Goal: Answer question/provide support

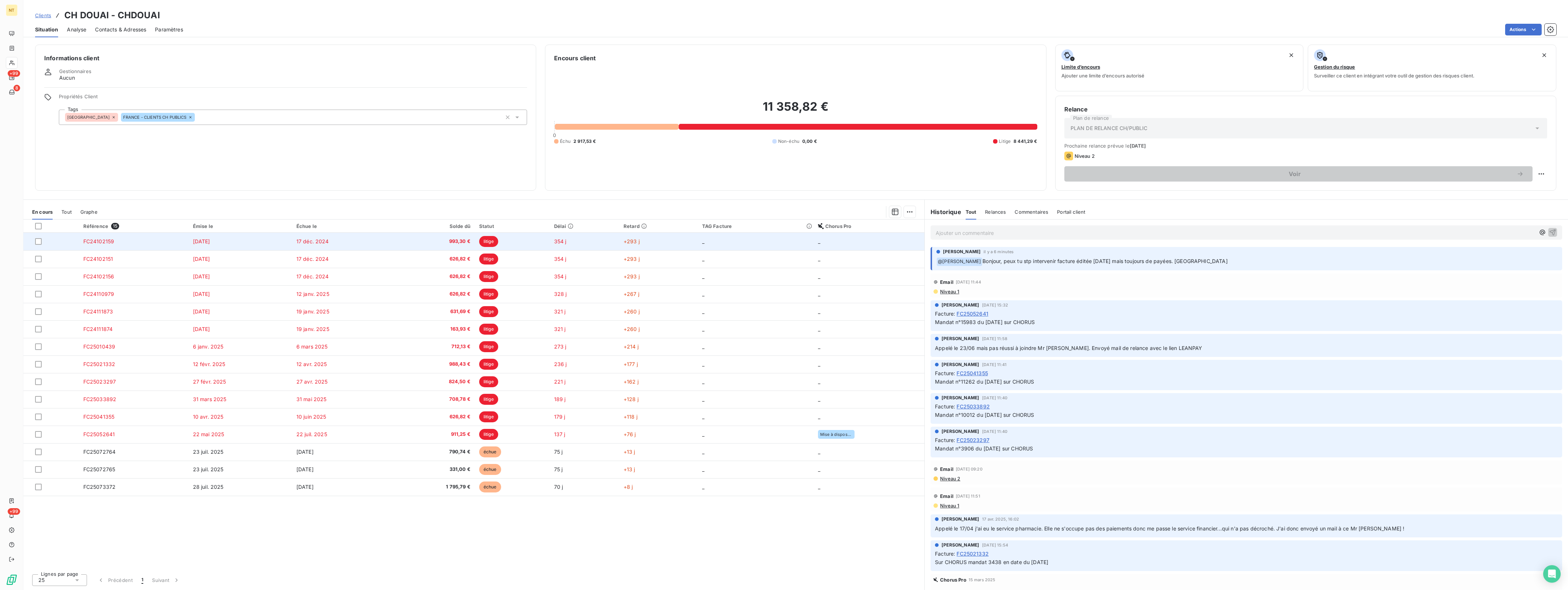
click at [494, 240] on span "litige" at bounding box center [488, 241] width 19 height 11
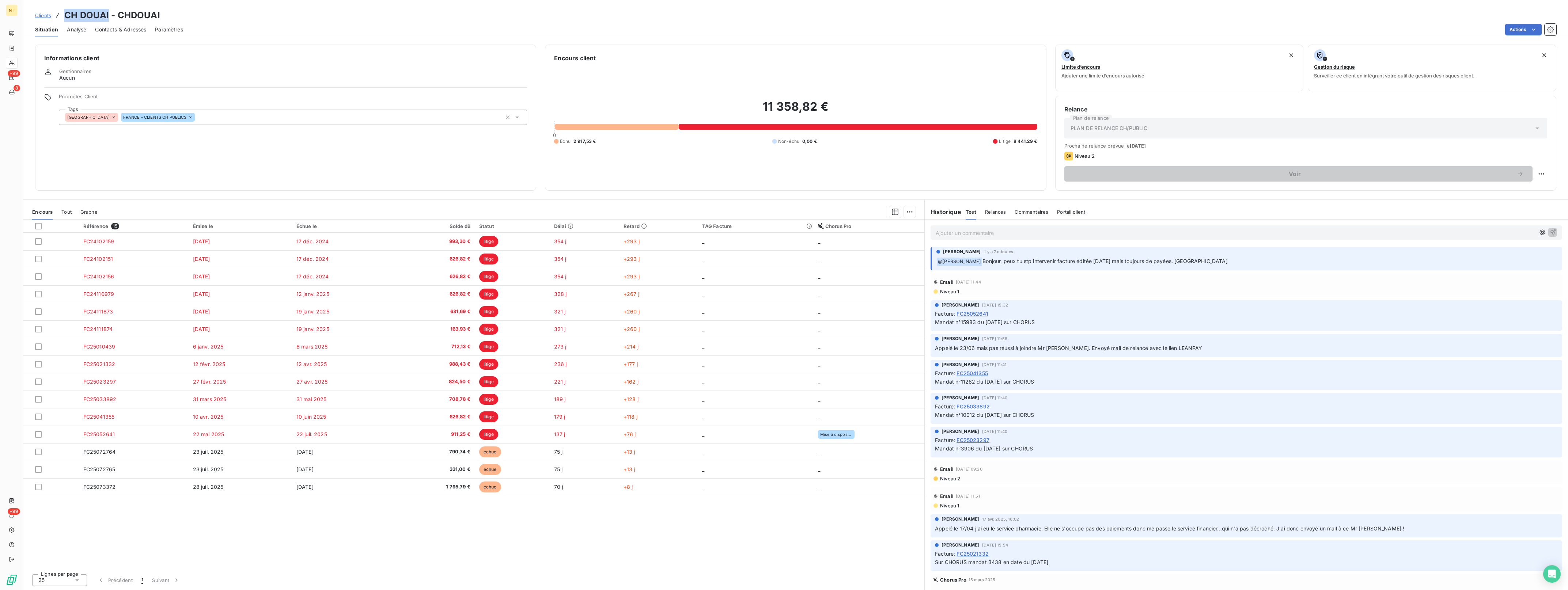
drag, startPoint x: 108, startPoint y: 15, endPoint x: 65, endPoint y: 9, distance: 43.4
click at [65, 9] on h3 "CH DOUAI - CHDOUAI" at bounding box center [112, 15] width 96 height 13
drag, startPoint x: 65, startPoint y: 9, endPoint x: 67, endPoint y: 15, distance: 6.3
copy h3 "CH DOUAI"
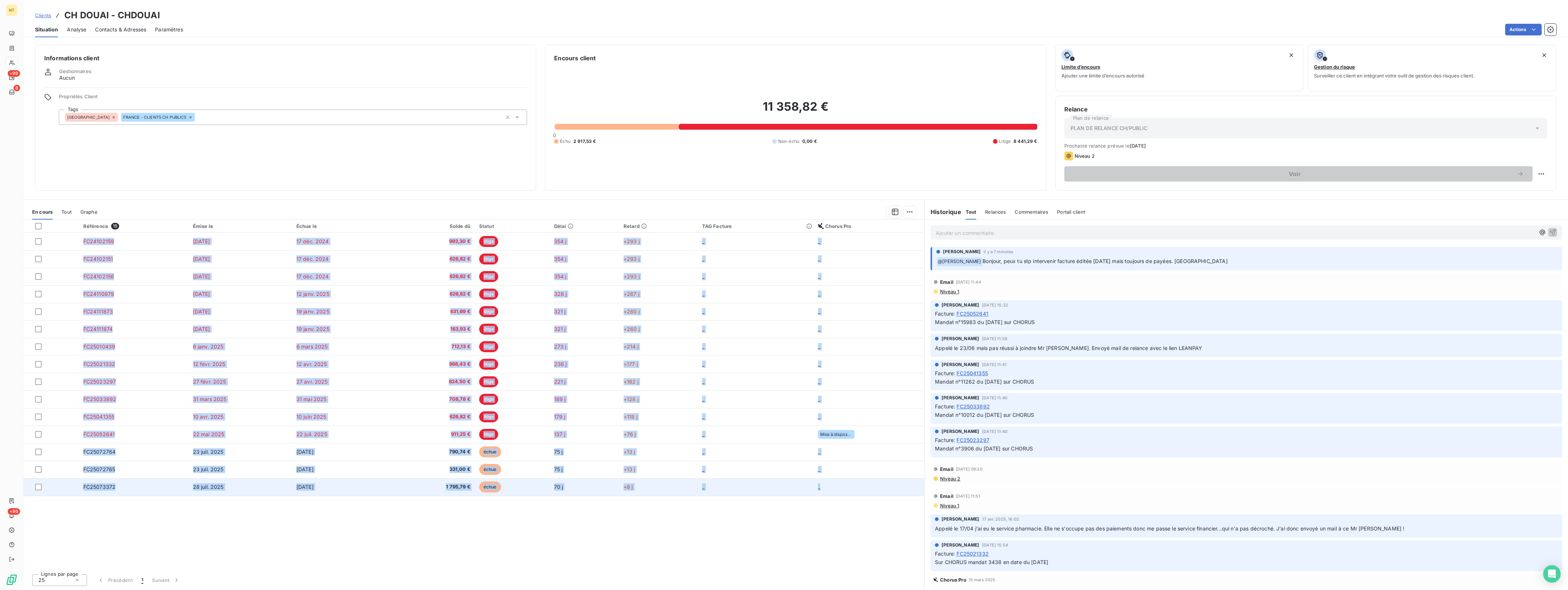
drag, startPoint x: 74, startPoint y: 239, endPoint x: 824, endPoint y: 493, distance: 791.8
click at [824, 493] on tbody "FC24102159 17 oct. 2024 17 déc. 2024 993,30 € litige 354 j +293 j _ _ FC2410215…" at bounding box center [474, 364] width 901 height 263
drag, startPoint x: 824, startPoint y: 493, endPoint x: 817, endPoint y: 488, distance: 8.6
copy tbody "FC24102159 17 oct. 2024 17 déc. 2024 993,30 € litige 354 j +293 j _ _ FC2410215…"
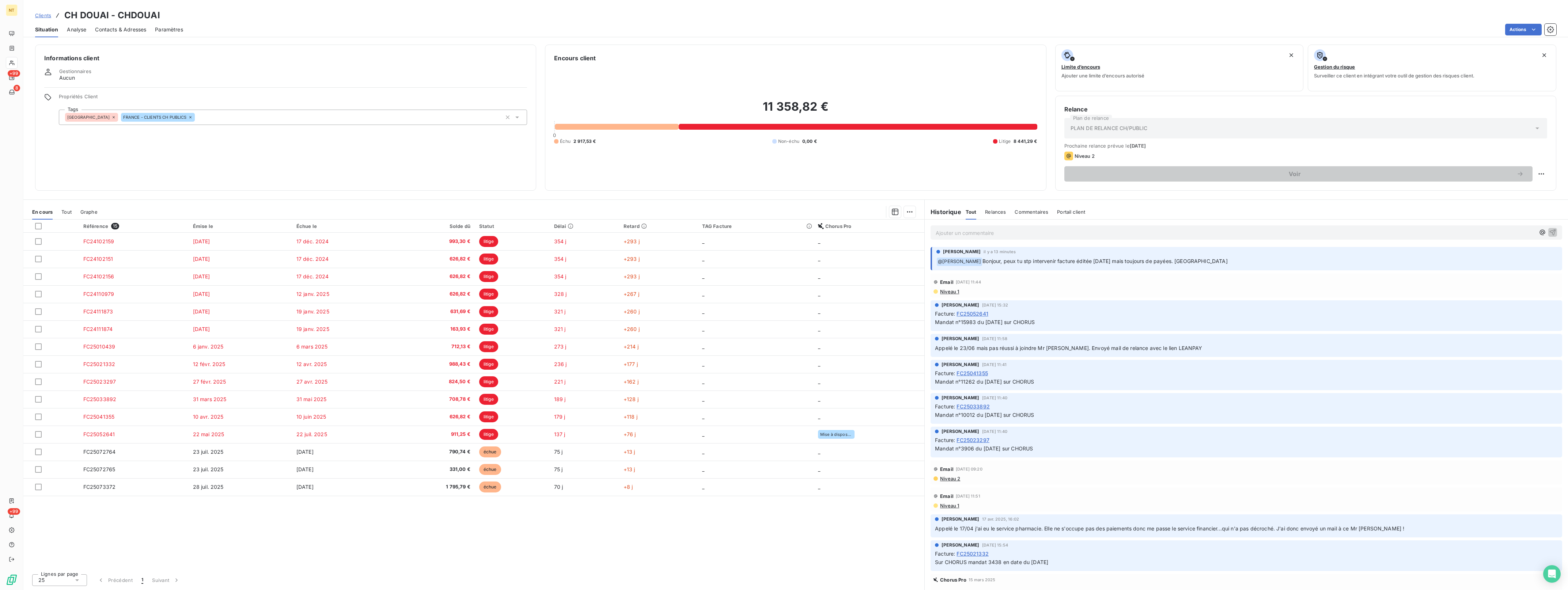
click at [964, 237] on p "Ajouter un commentaire ﻿" at bounding box center [1235, 232] width 600 height 9
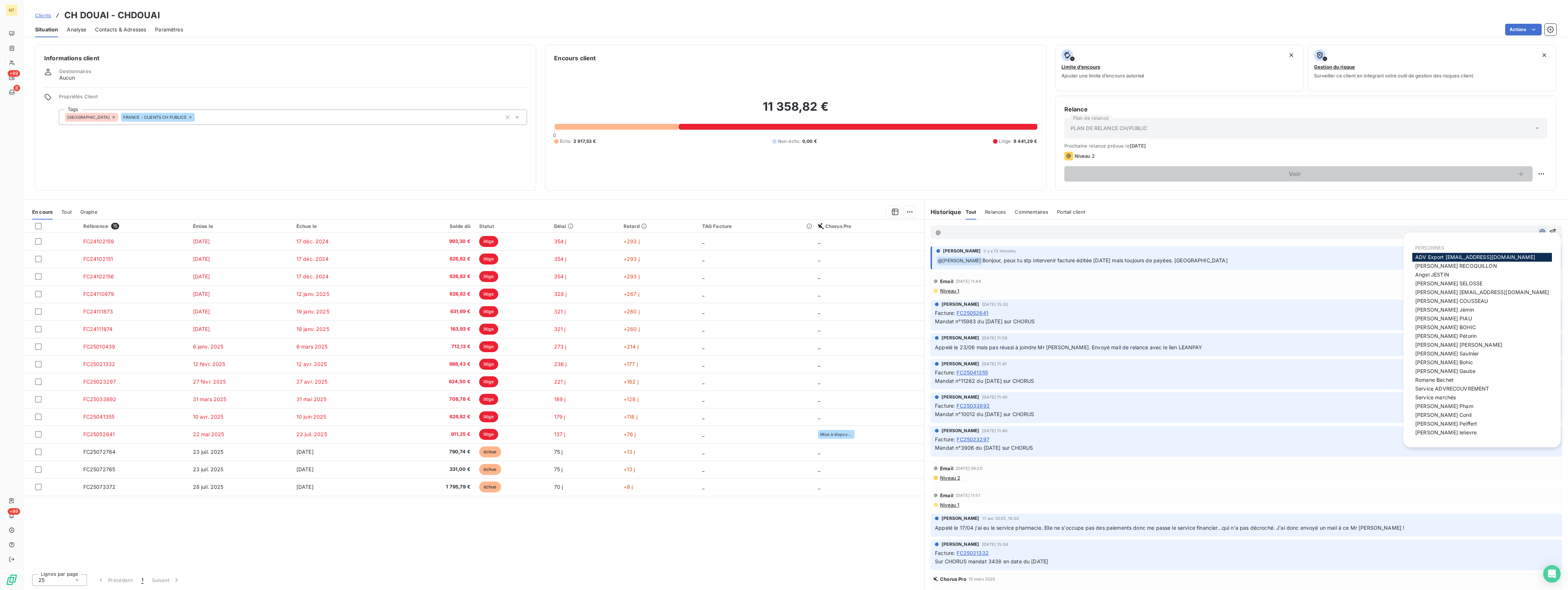
click at [1539, 233] on icon "button" at bounding box center [1542, 232] width 7 height 7
click at [1461, 327] on div "Julie BOHIC" at bounding box center [1482, 327] width 139 height 9
click at [1446, 328] on div "Julie BOHIC" at bounding box center [1482, 327] width 139 height 9
click at [1426, 328] on span "Julie BOHIC" at bounding box center [1446, 327] width 61 height 6
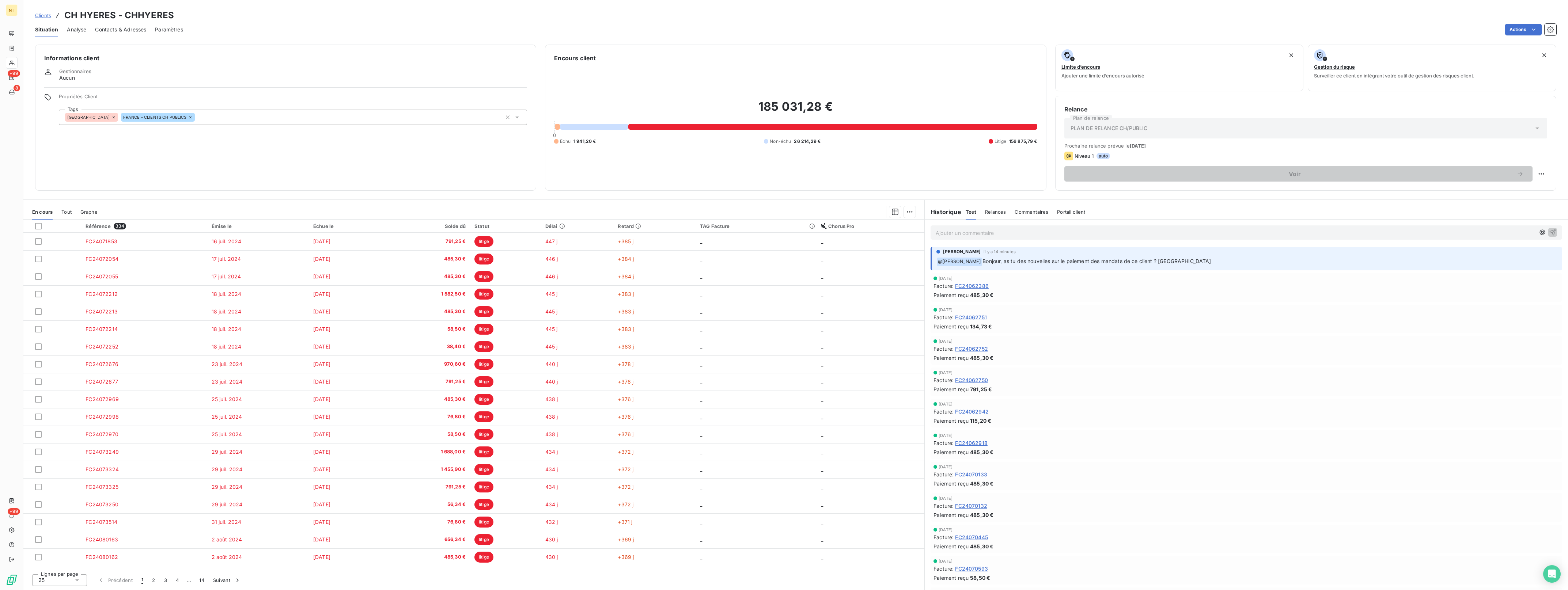
click at [973, 230] on p "Ajouter un commentaire ﻿" at bounding box center [1235, 232] width 600 height 9
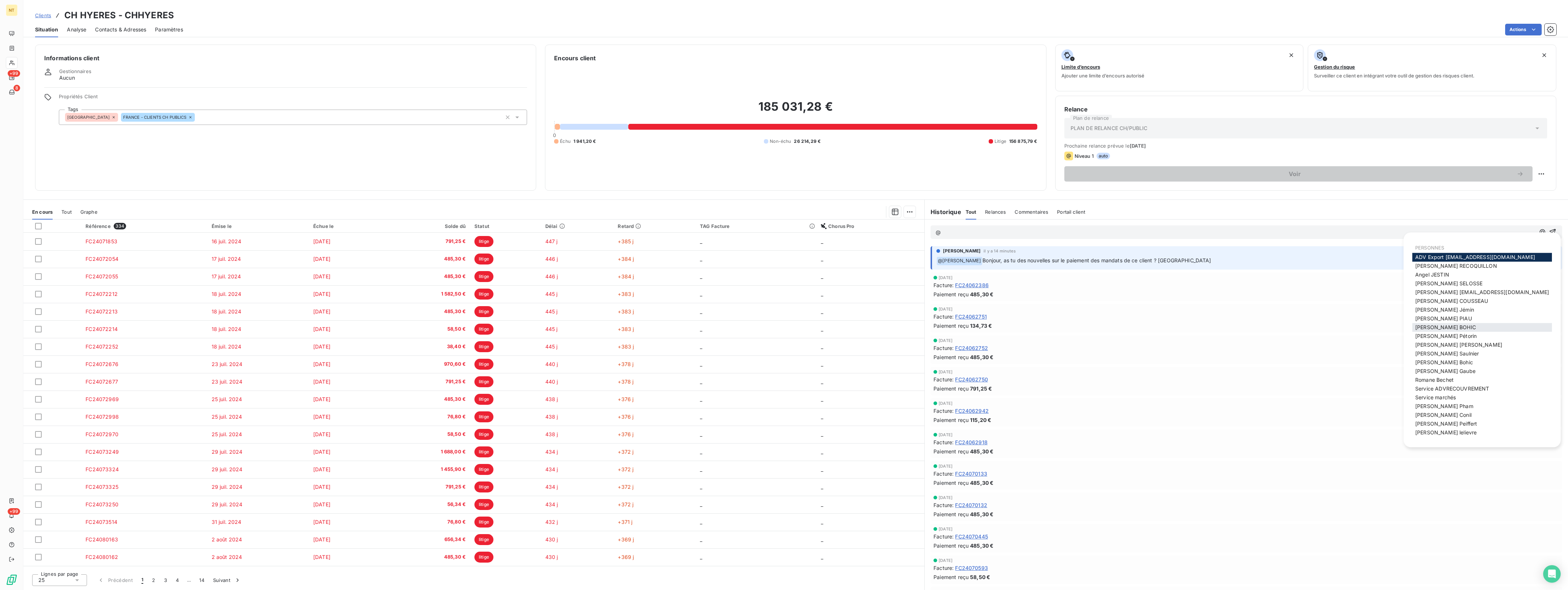
click at [1427, 328] on span "Julie BOHIC" at bounding box center [1446, 327] width 61 height 6
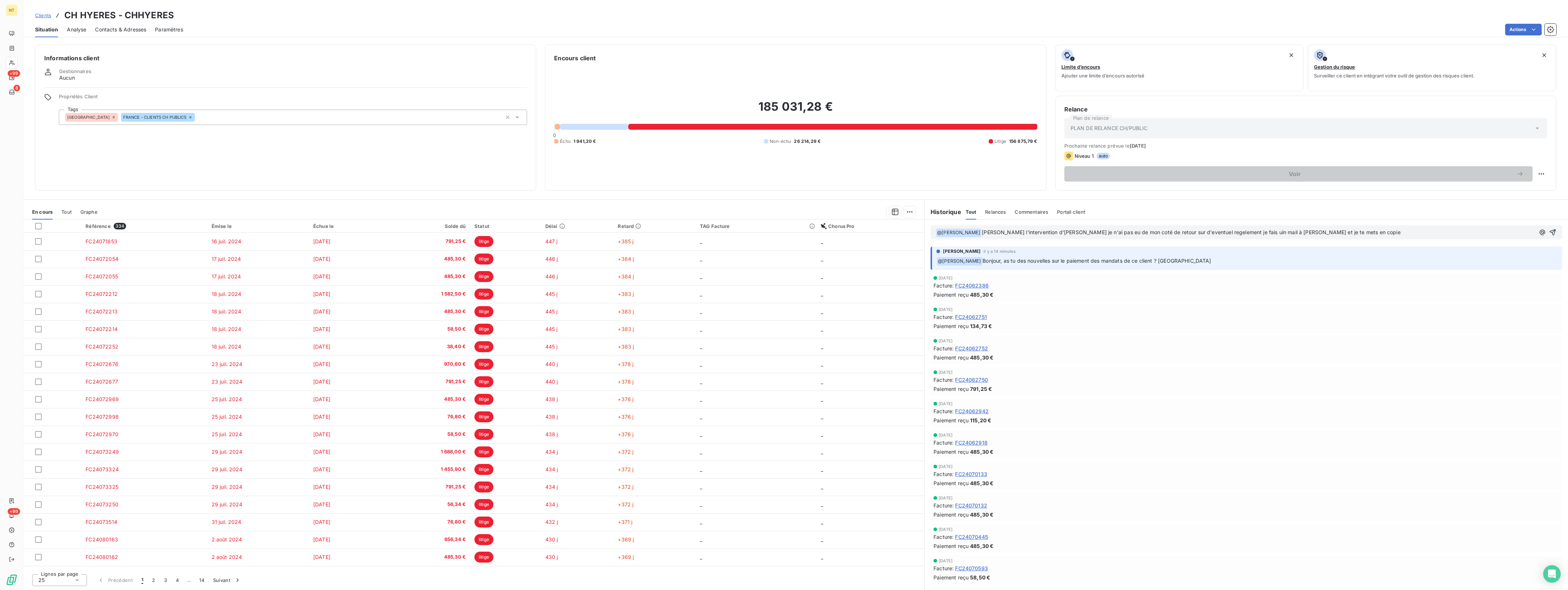
click at [1183, 232] on span "Malgre l'intervention d'Olivier je n'ai pas eu de mon coté de retour sur d'even…" at bounding box center [1191, 232] width 419 height 6
drag, startPoint x: 1164, startPoint y: 231, endPoint x: 1158, endPoint y: 233, distance: 6.3
click at [1159, 233] on span "Malgre l'intervention d'Olivier je n'ai pas eu de mon coté de retour sur d'even…" at bounding box center [1177, 232] width 390 height 6
drag, startPoint x: 1158, startPoint y: 233, endPoint x: 1393, endPoint y: 240, distance: 235.1
click at [1393, 240] on div "﻿ @ Julie BOHIC ﻿ Malgre l'intervention d'Olivier je n'ai pas eu de mon coté de…" at bounding box center [1246, 232] width 643 height 26
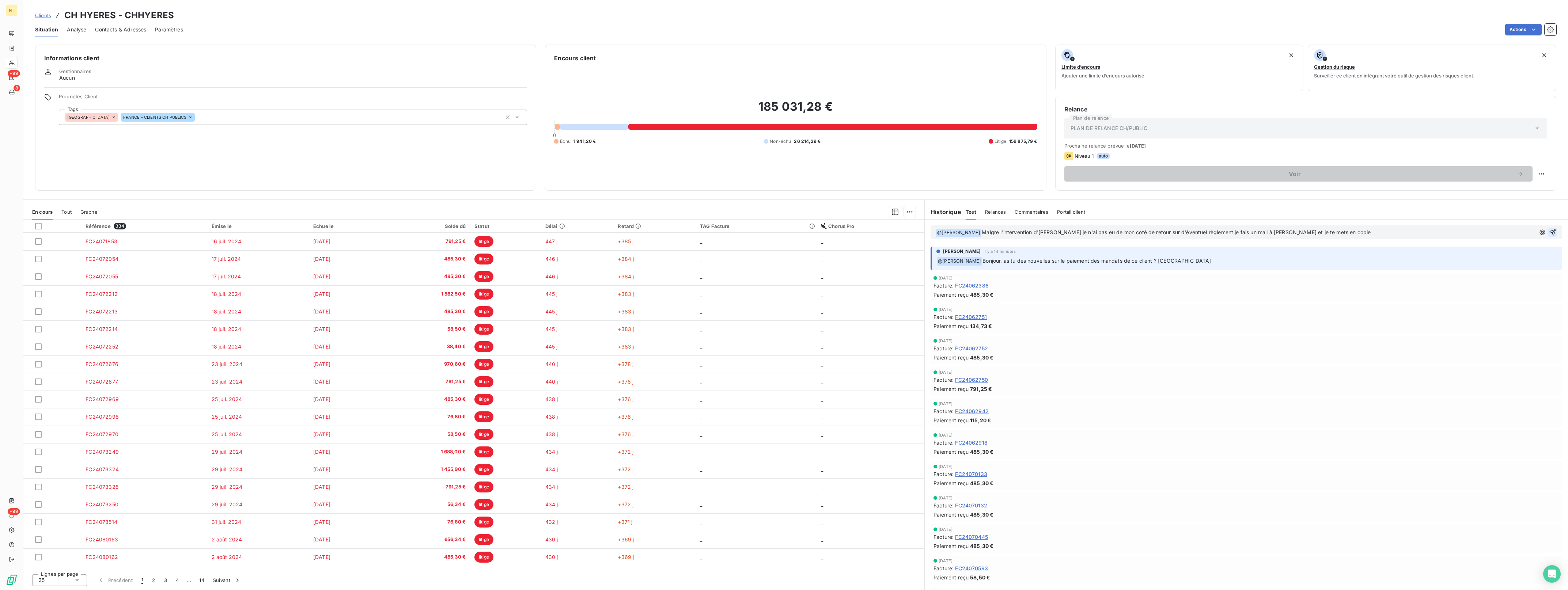
click at [1549, 231] on icon "button" at bounding box center [1553, 232] width 7 height 7
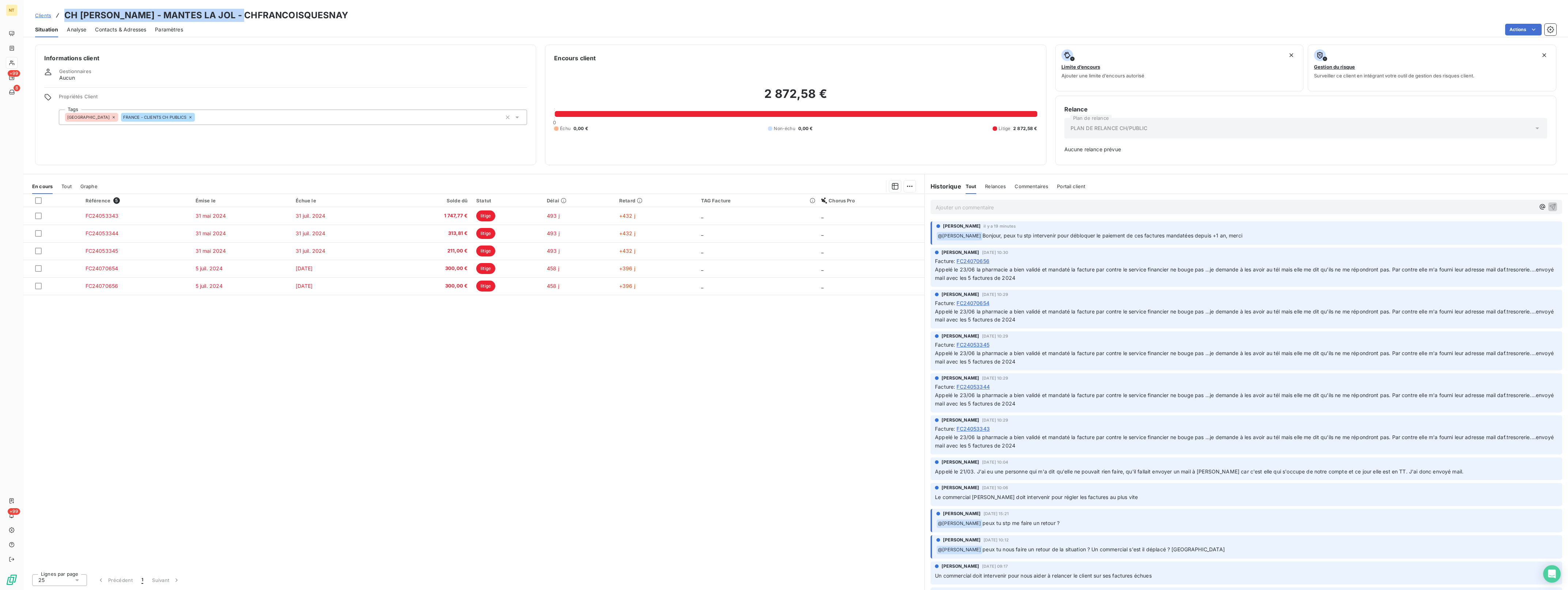
drag, startPoint x: 65, startPoint y: 15, endPoint x: 251, endPoint y: 16, distance: 186.0
click at [251, 16] on h3 "CH [PERSON_NAME] - MANTES LA JOL - CHFRANCOISQUESNAY" at bounding box center [206, 15] width 284 height 13
drag, startPoint x: 251, startPoint y: 16, endPoint x: 239, endPoint y: 15, distance: 12.0
copy h3 "CH [PERSON_NAME] - MANTES LA JOL"
drag, startPoint x: 75, startPoint y: 212, endPoint x: 833, endPoint y: 305, distance: 763.7
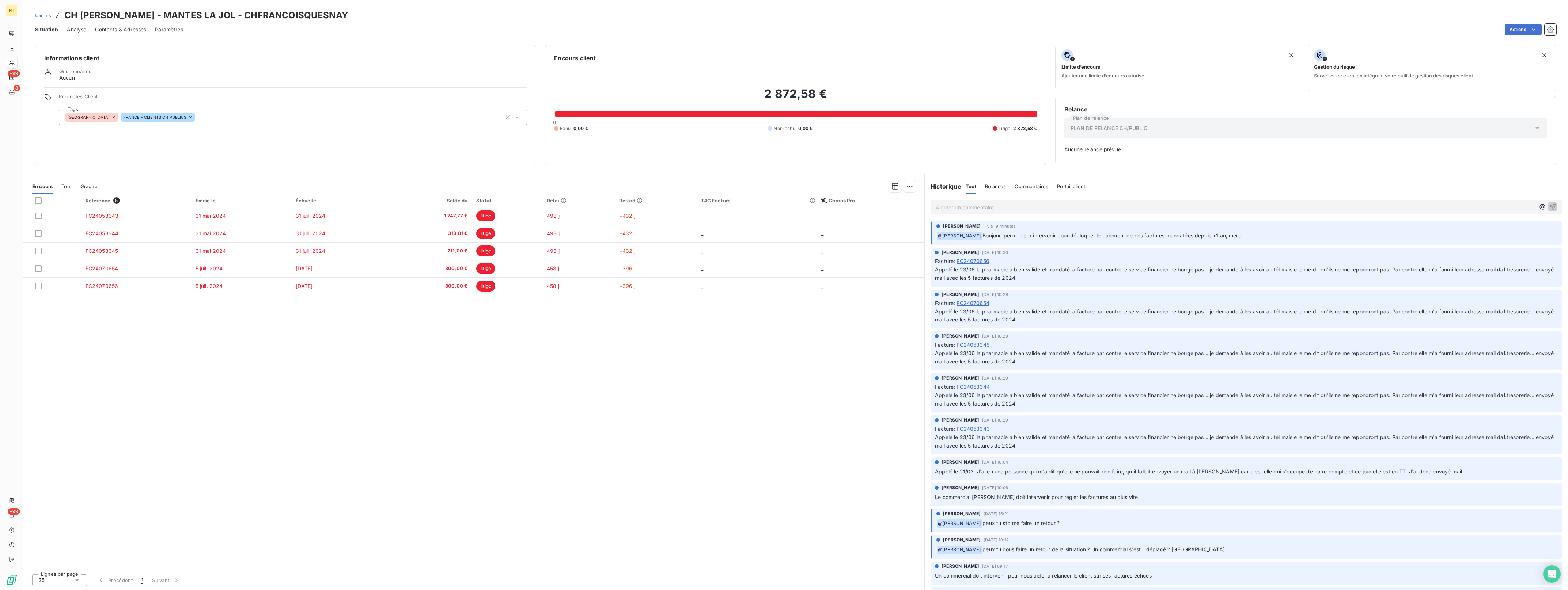
click at [833, 305] on div "Référence 5 Émise le Échue le Solde dû Statut Délai Retard TAG Facture Chorus P…" at bounding box center [474, 381] width 901 height 374
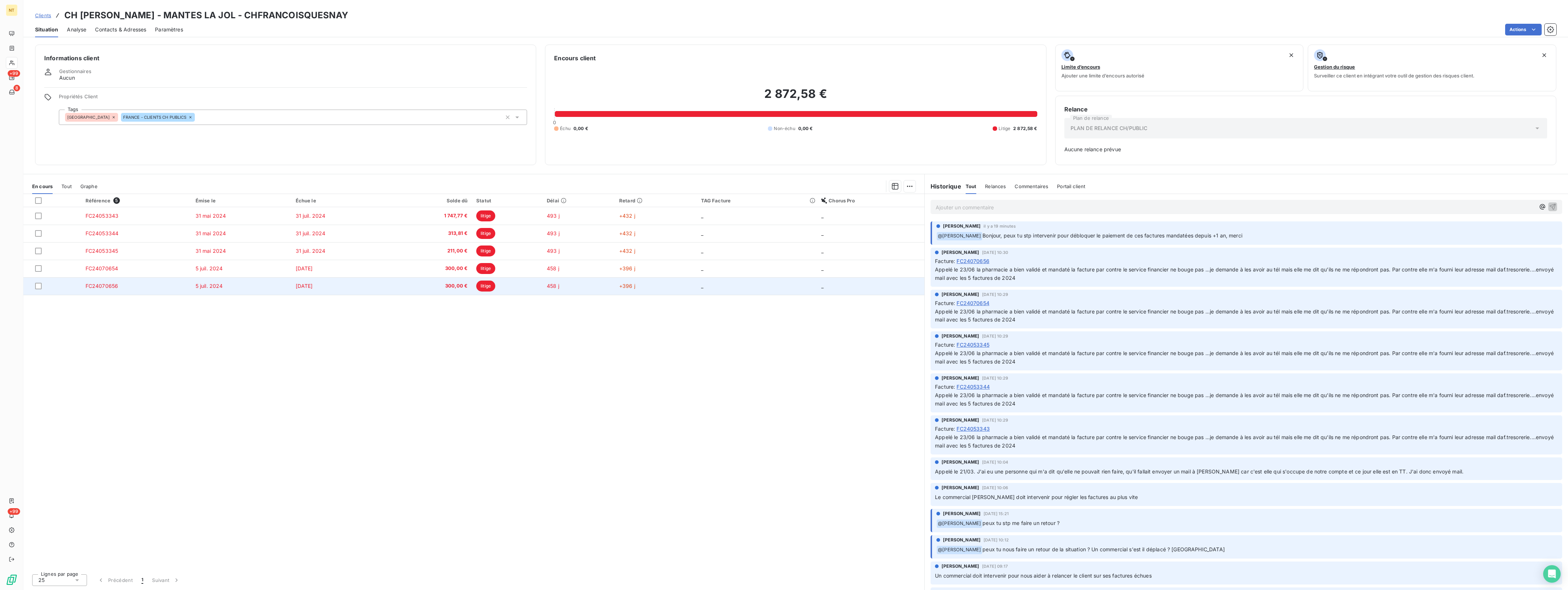
drag, startPoint x: 833, startPoint y: 305, endPoint x: 822, endPoint y: 290, distance: 18.6
copy thead "Référence 5 Émise le Échue le Solde dû Statut Délai Retard TAG Facture Chorus P…"
